Goal: Information Seeking & Learning: Learn about a topic

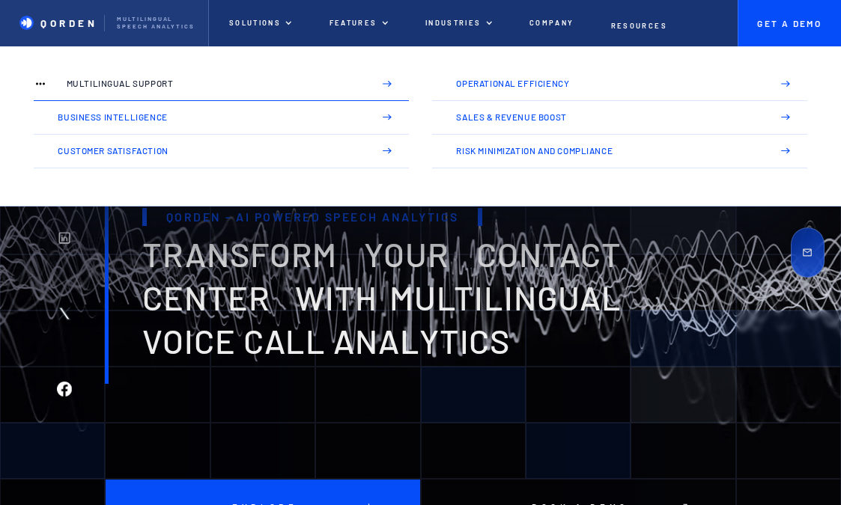
click at [386, 83] on img at bounding box center [387, 84] width 10 height 10
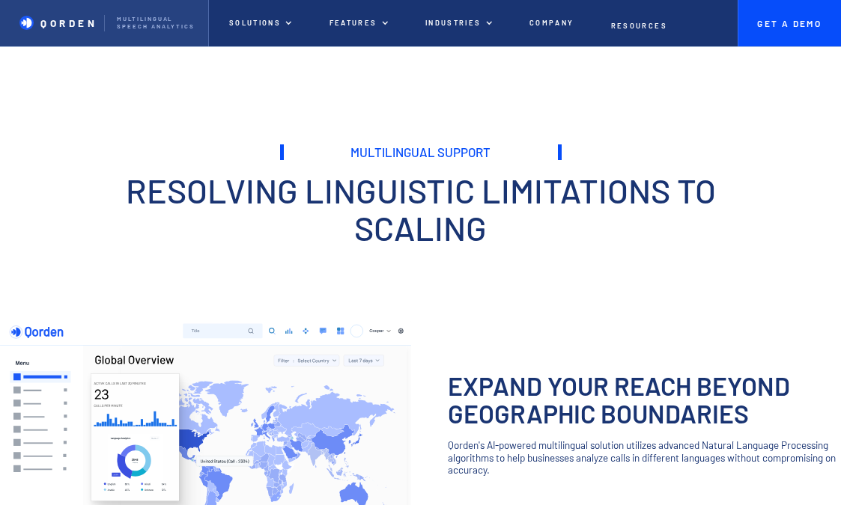
click at [75, 28] on p "QORDEN" at bounding box center [68, 23] width 57 height 12
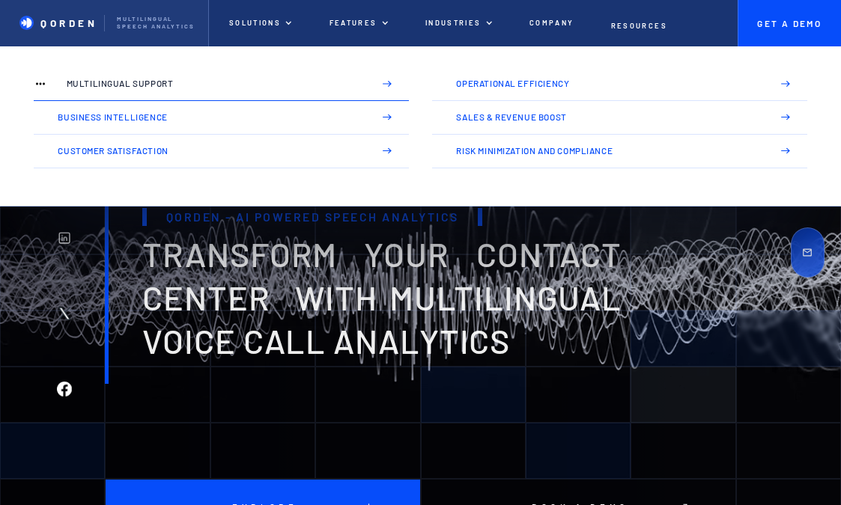
click at [255, 88] on p "Multilingual Support" at bounding box center [215, 84] width 296 height 10
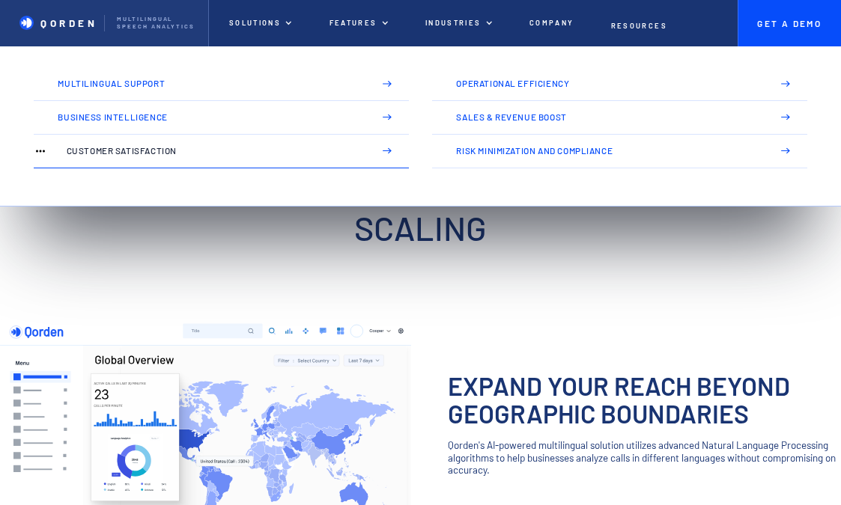
click at [252, 150] on p "Customer Satisfaction" at bounding box center [215, 151] width 296 height 10
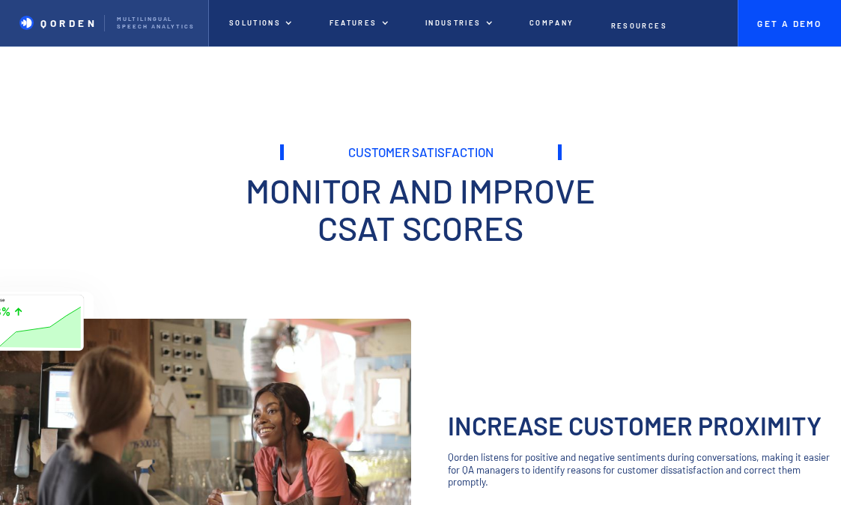
click at [73, 22] on p "QORDEN" at bounding box center [68, 23] width 57 height 12
